Goal: Task Accomplishment & Management: Manage account settings

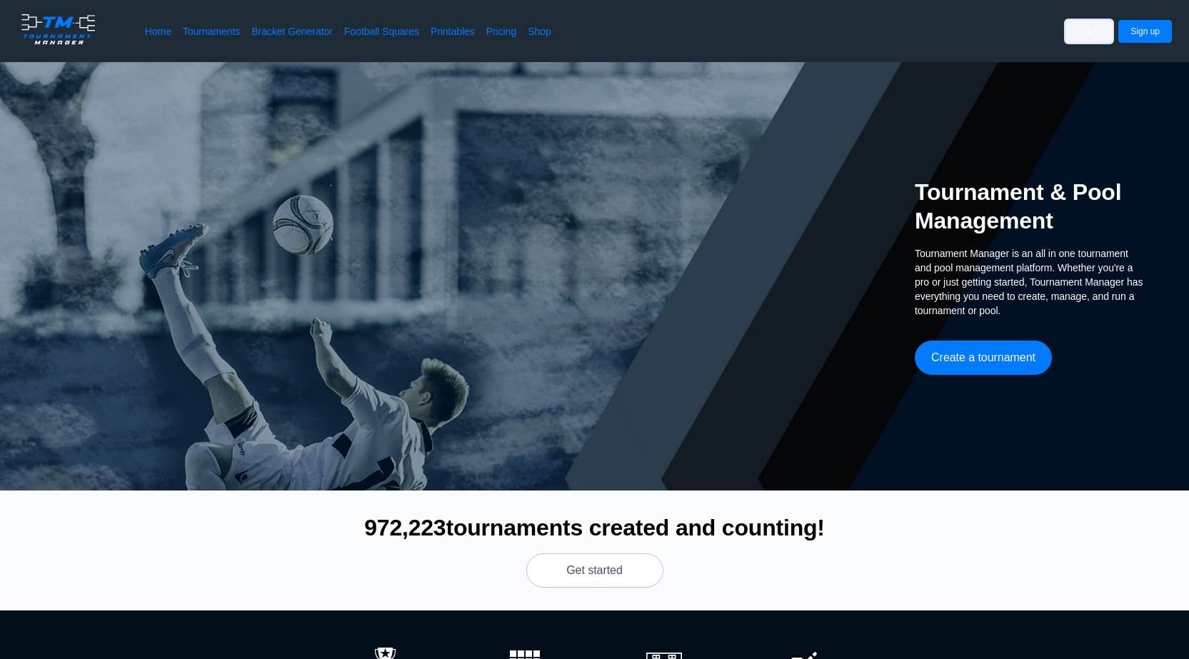
click at [1103, 32] on button "Log in" at bounding box center [1090, 31] width 48 height 23
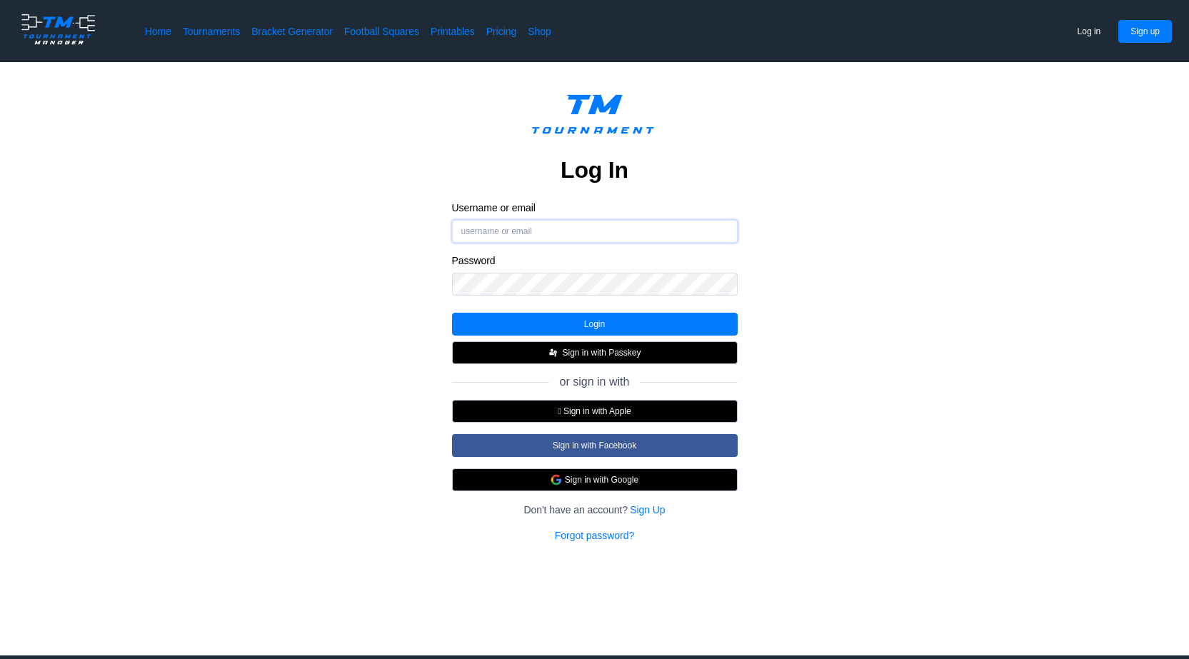
click at [622, 226] on input "Username or email" at bounding box center [595, 231] width 286 height 23
type input "[EMAIL_ADDRESS][DOMAIN_NAME]"
click at [593, 325] on button "Login" at bounding box center [595, 324] width 286 height 23
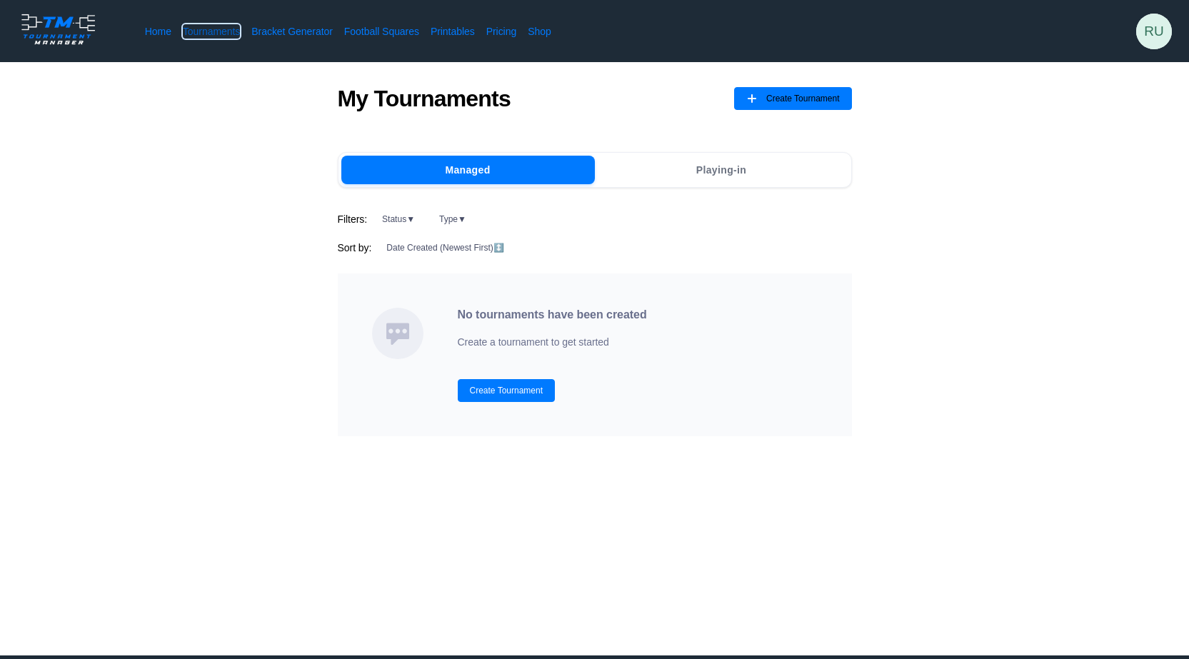
click at [201, 32] on link "Tournaments" at bounding box center [211, 31] width 57 height 14
